Goal: Book appointment/travel/reservation

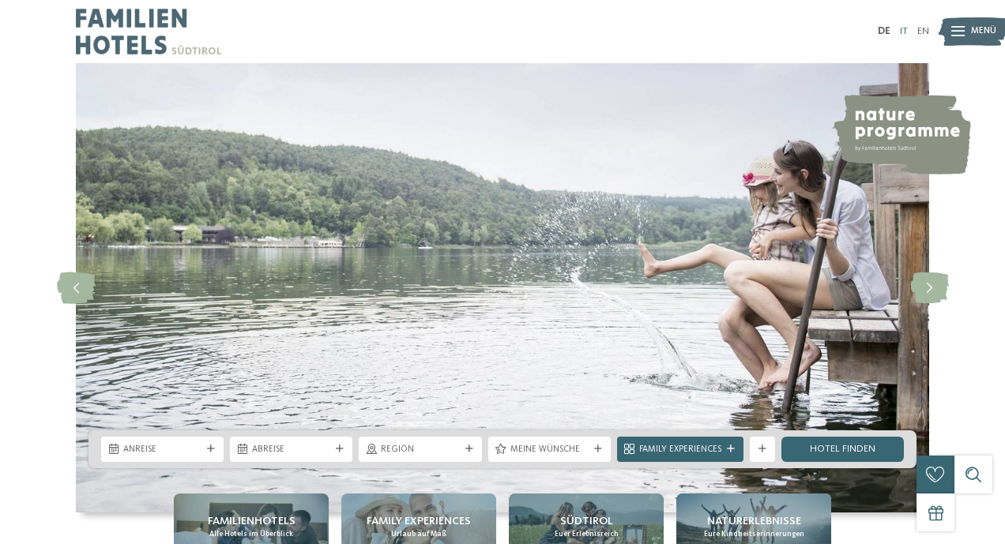
click at [902, 35] on link "IT" at bounding box center [904, 31] width 8 height 10
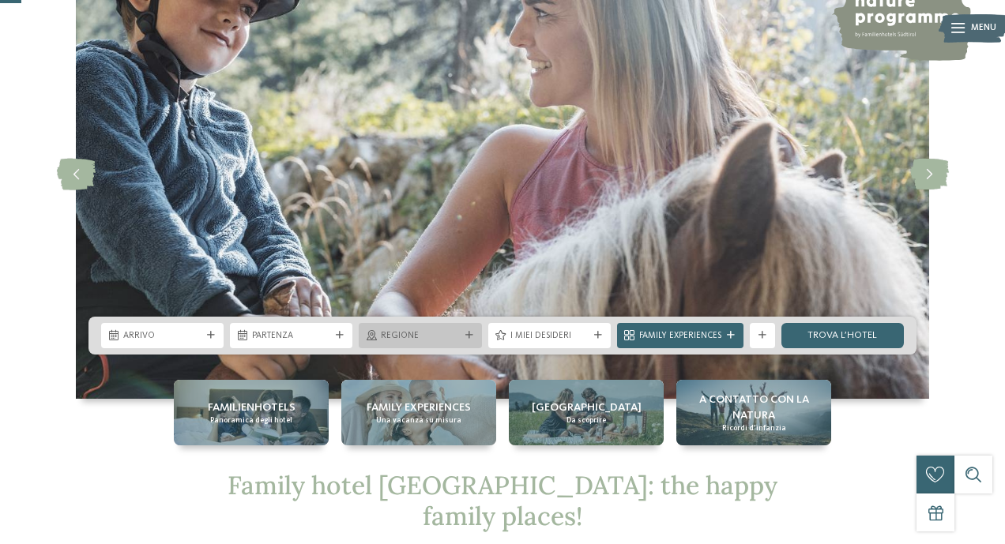
click at [434, 335] on span "Regione" at bounding box center [420, 336] width 78 height 13
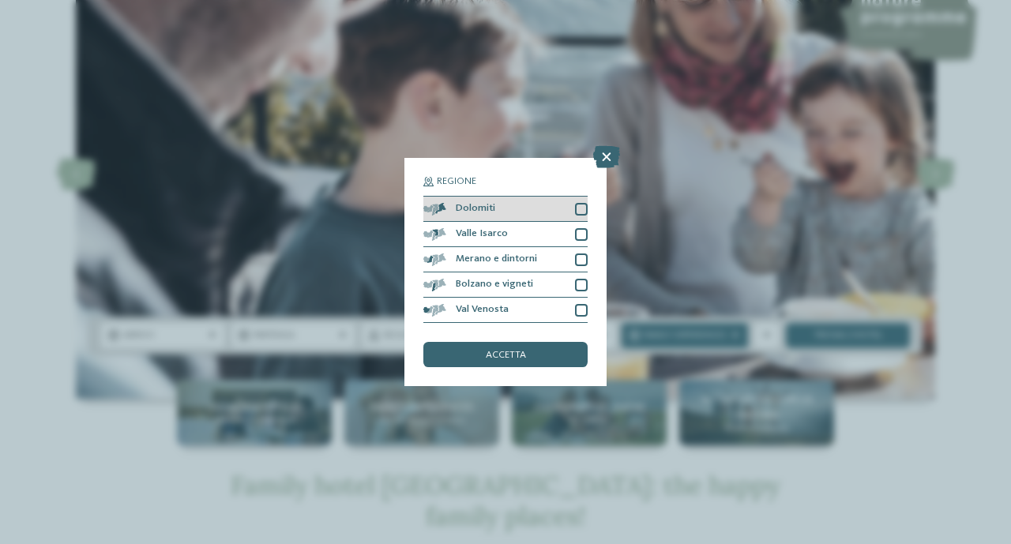
click at [578, 205] on div at bounding box center [581, 209] width 13 height 13
click at [528, 353] on div "accetta" at bounding box center [505, 354] width 164 height 25
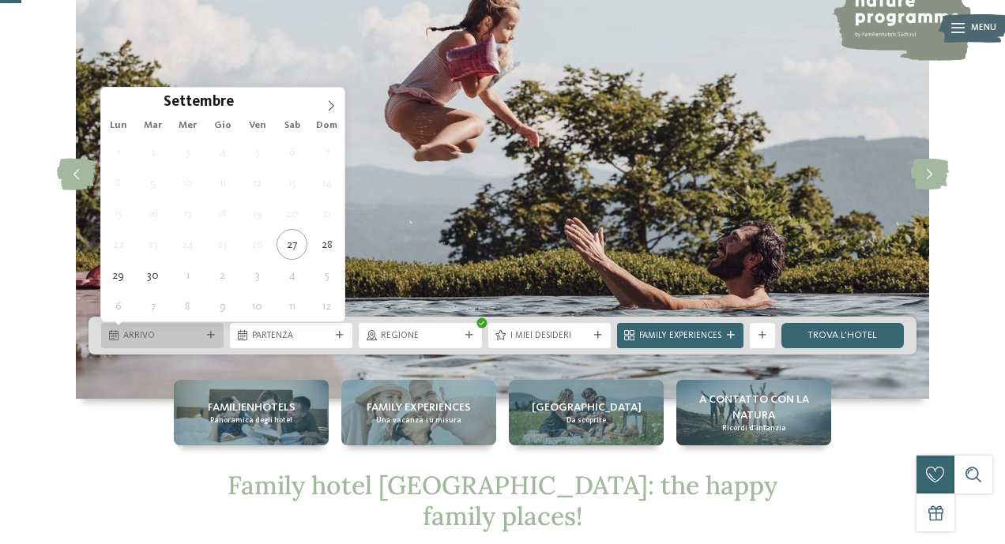
click at [190, 336] on span "Arrivo" at bounding box center [162, 336] width 78 height 13
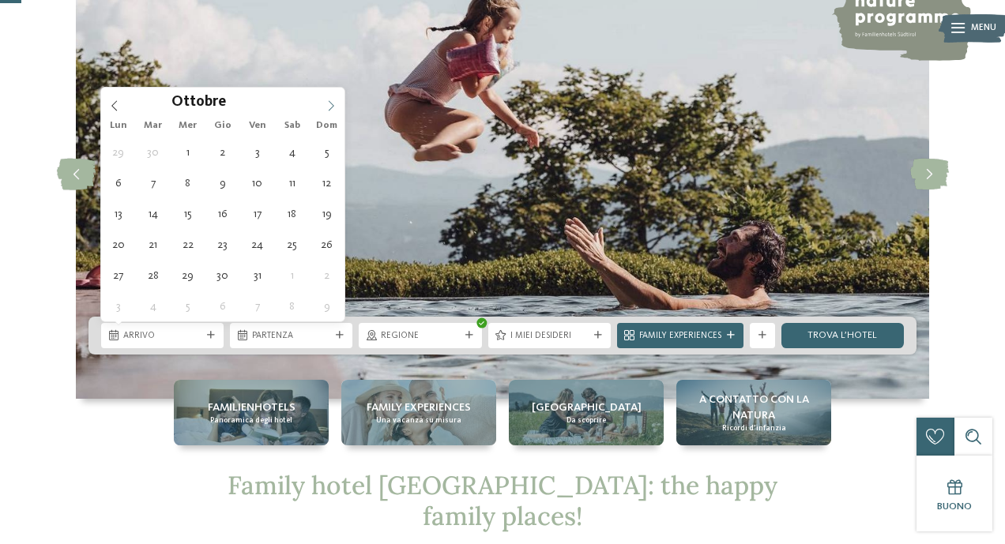
click at [331, 111] on span at bounding box center [331, 101] width 27 height 27
type div "17.10.2025"
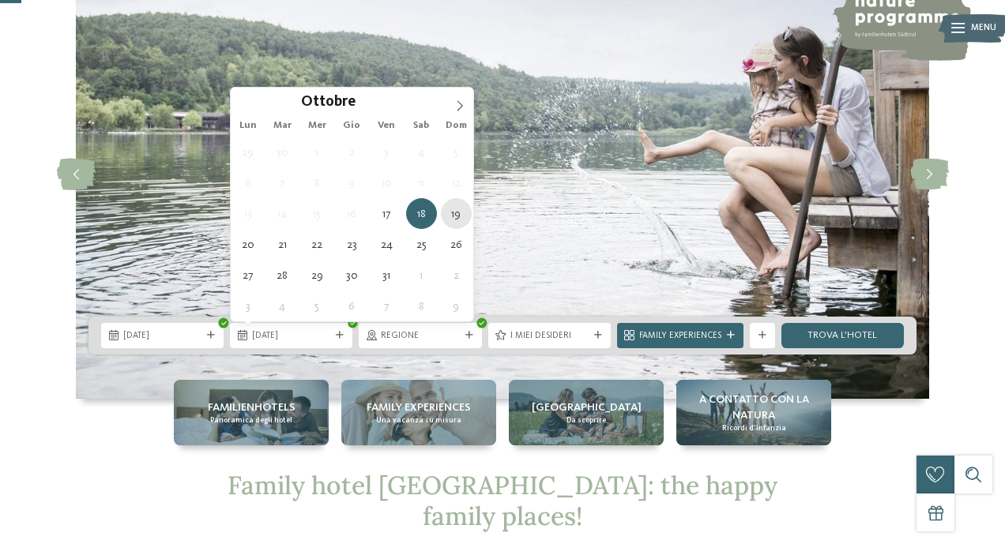
type div "19.10.2025"
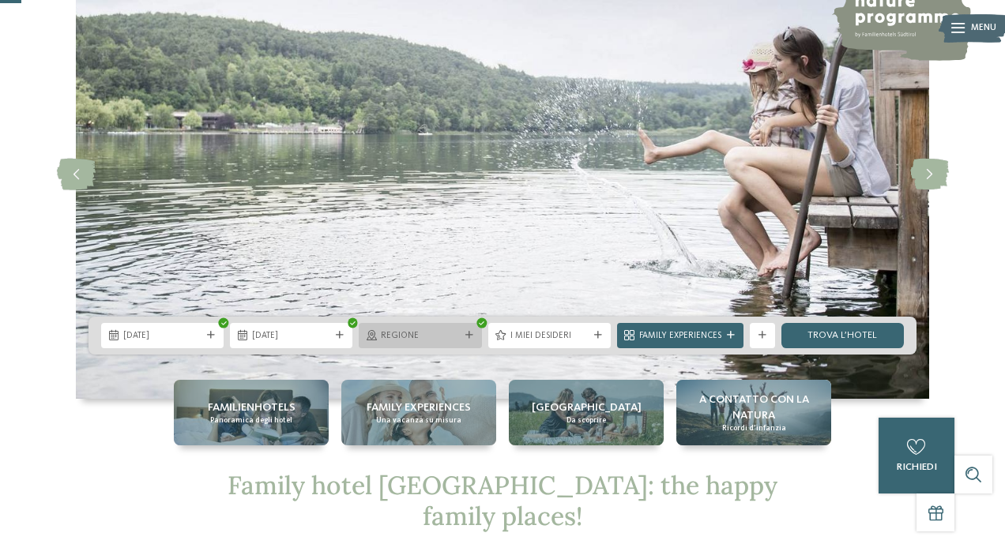
click at [453, 337] on span "Regione" at bounding box center [420, 336] width 78 height 13
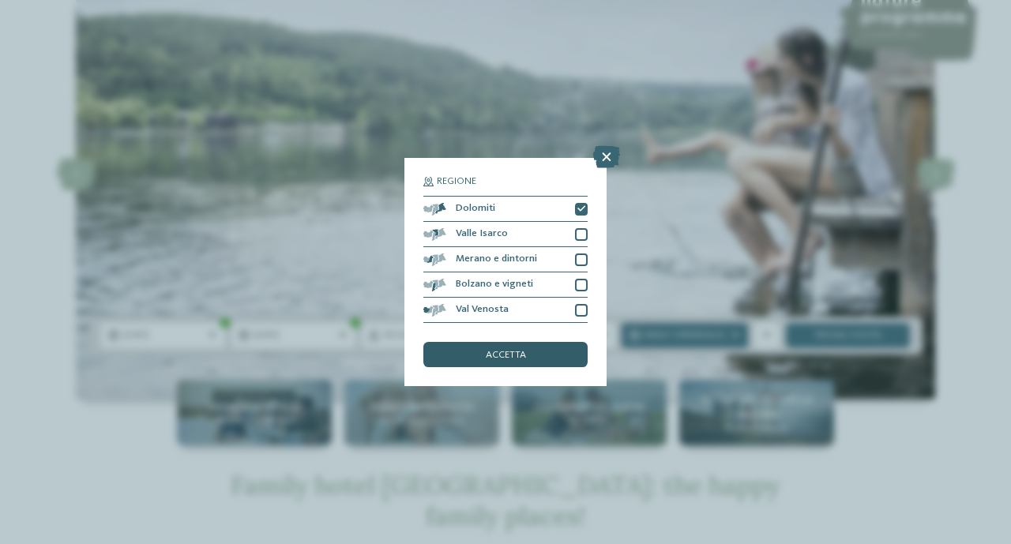
click at [536, 358] on div "accetta" at bounding box center [505, 354] width 164 height 25
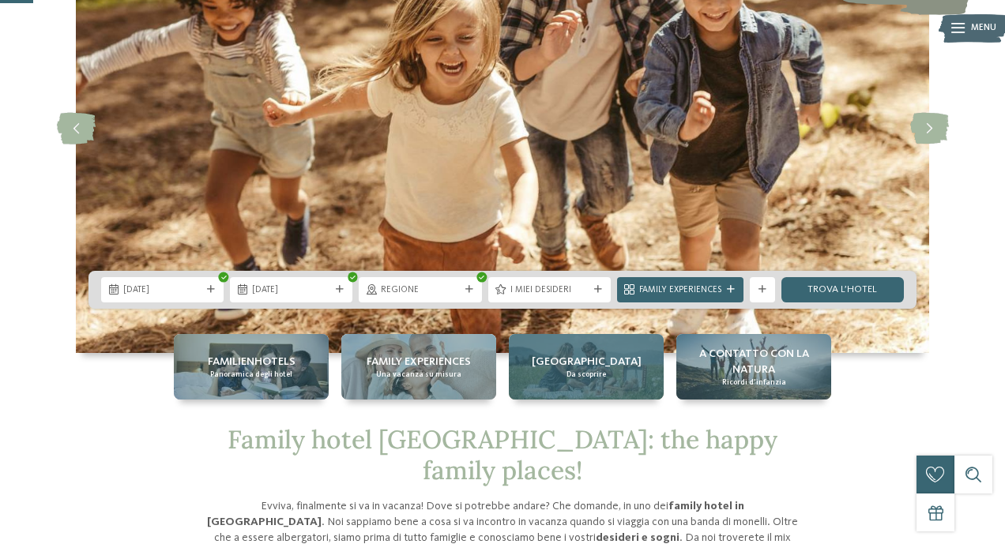
scroll to position [190, 0]
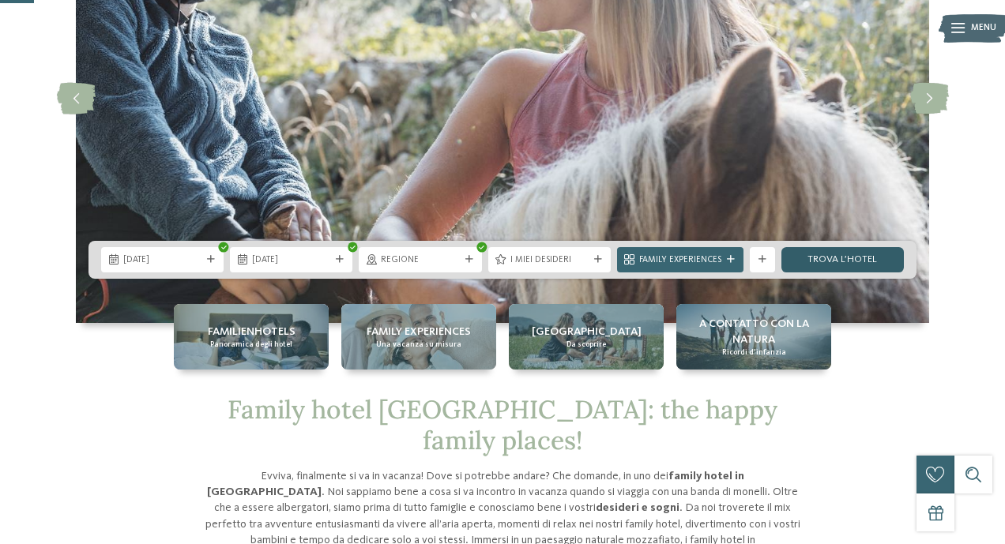
click at [828, 254] on link "trova l’hotel" at bounding box center [842, 259] width 122 height 25
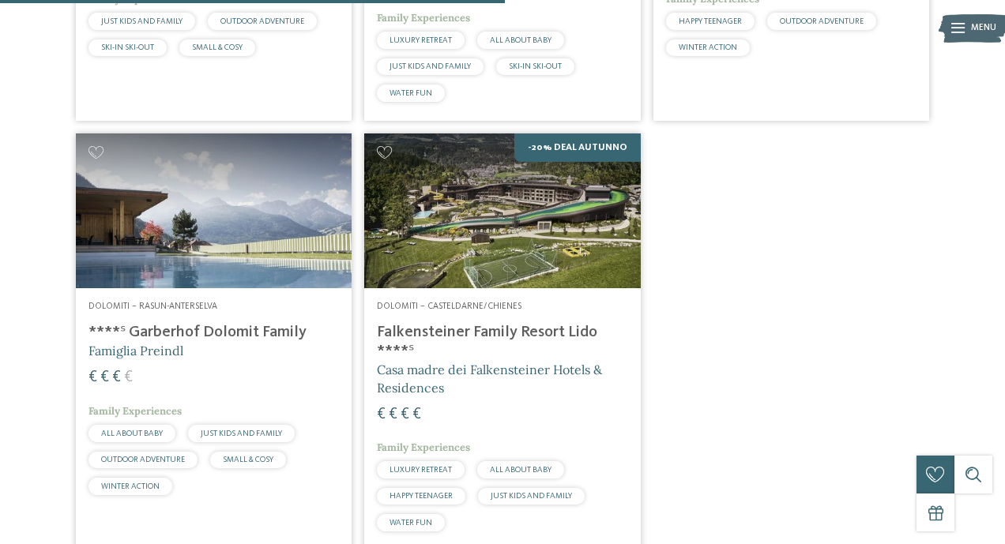
scroll to position [762, 0]
click at [228, 270] on img at bounding box center [214, 211] width 276 height 155
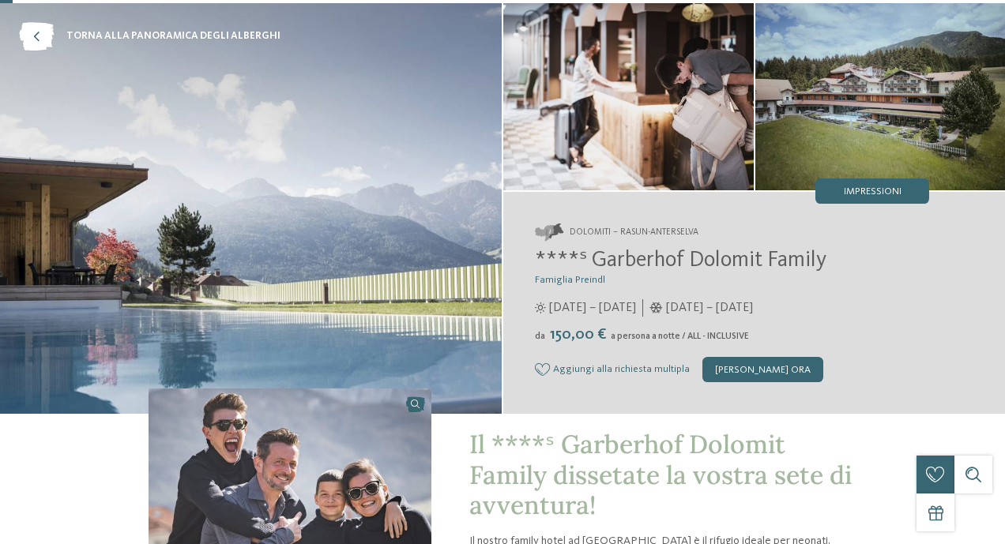
scroll to position [61, 0]
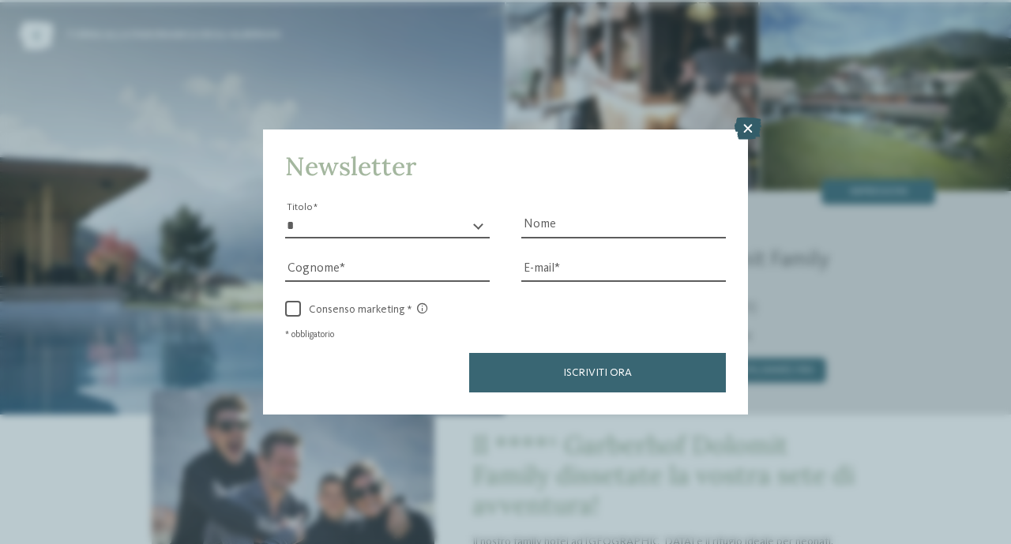
click at [745, 133] on icon at bounding box center [748, 129] width 27 height 22
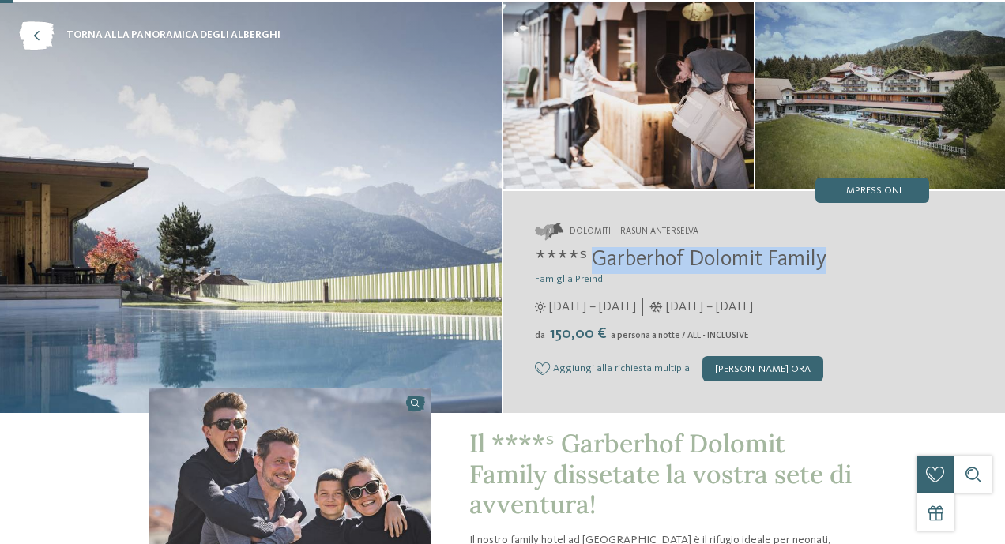
drag, startPoint x: 832, startPoint y: 258, endPoint x: 589, endPoint y: 254, distance: 243.4
click at [589, 254] on h2 "****ˢ Garberhof Dolomit Family" at bounding box center [732, 260] width 394 height 27
copy span "Garberhof Dolomit Family"
